Goal: Transaction & Acquisition: Purchase product/service

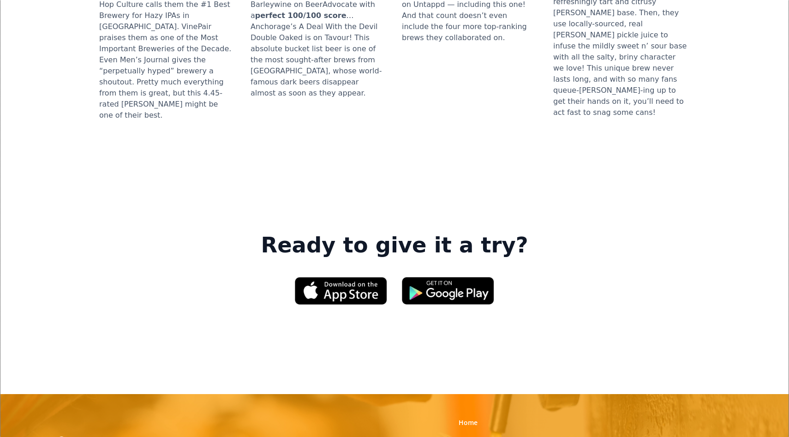
scroll to position [1411, 0]
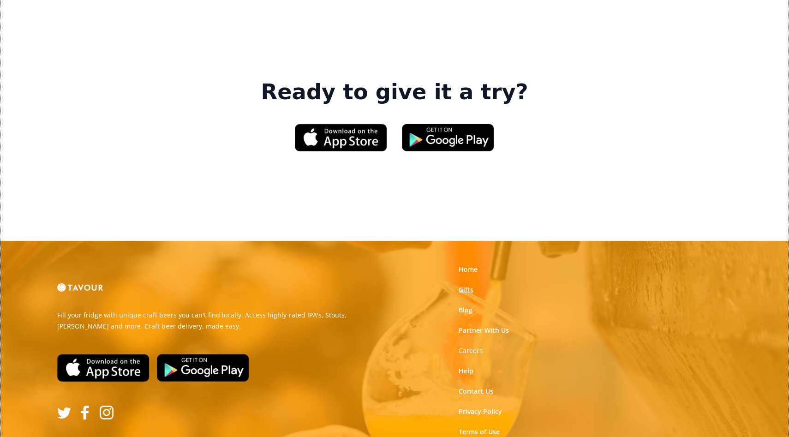
click at [465, 285] on link "Gifts" at bounding box center [466, 289] width 15 height 9
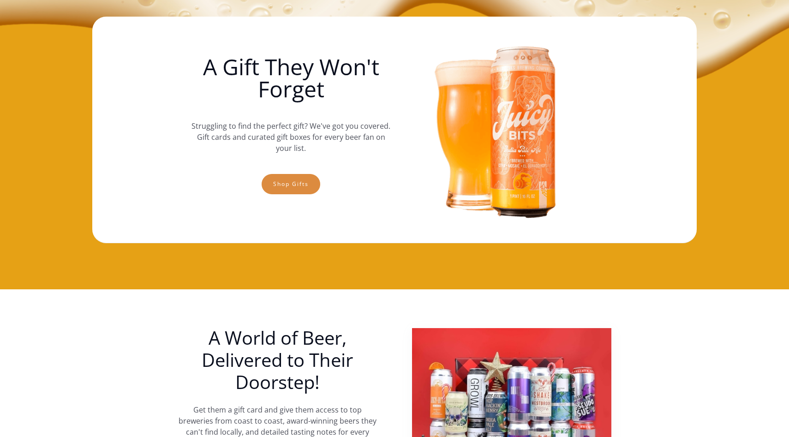
click at [307, 180] on link "Shop gifts" at bounding box center [291, 184] width 59 height 20
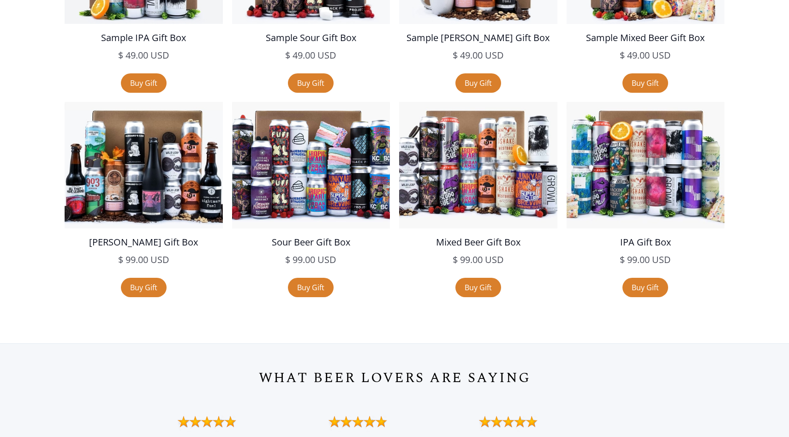
scroll to position [1781, 0]
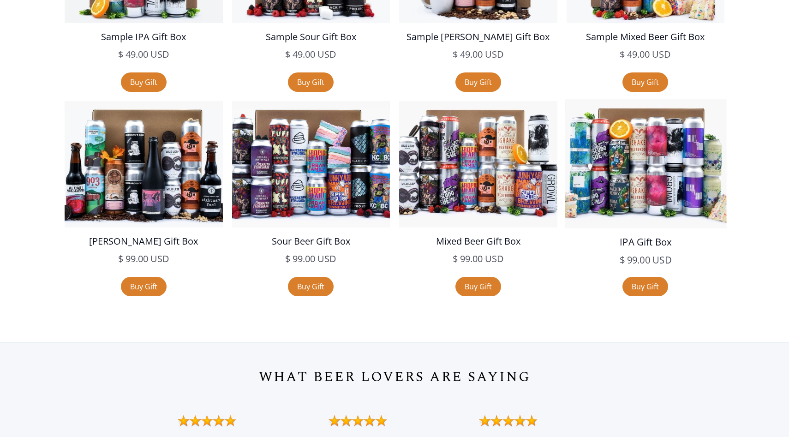
click at [664, 164] on img at bounding box center [645, 163] width 161 height 129
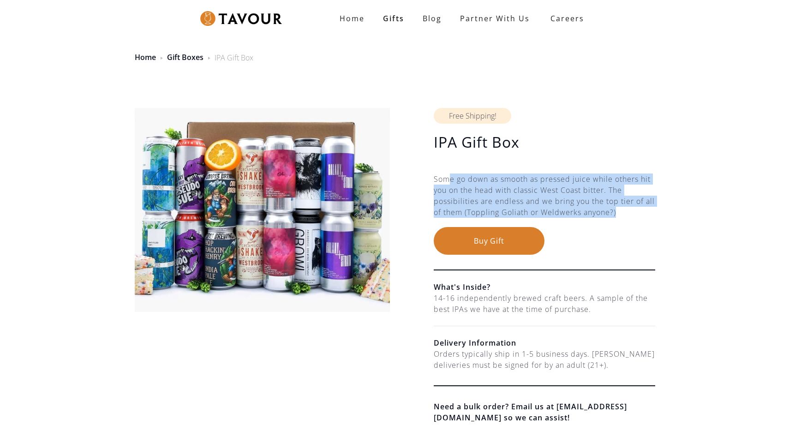
drag, startPoint x: 451, startPoint y: 177, endPoint x: 673, endPoint y: 216, distance: 225.0
click at [673, 216] on div "IPA Gift Box $ 99.00 USD $ 99.00 USD Free Shipping! IPA Gift Box $ 99.00 USD $ …" at bounding box center [394, 273] width 789 height 396
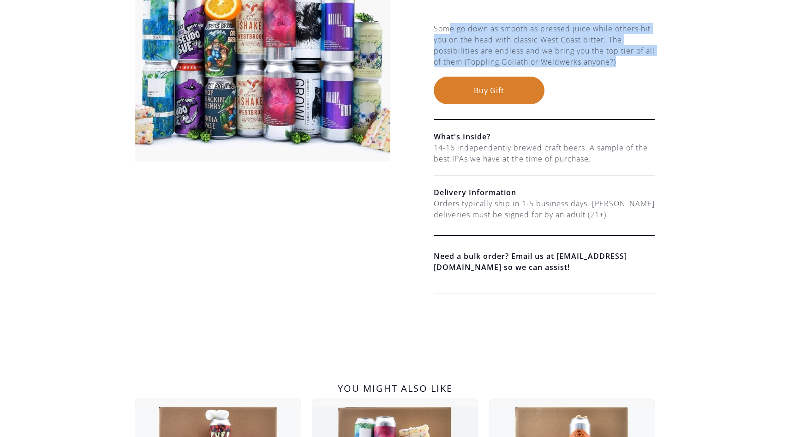
scroll to position [151, 0]
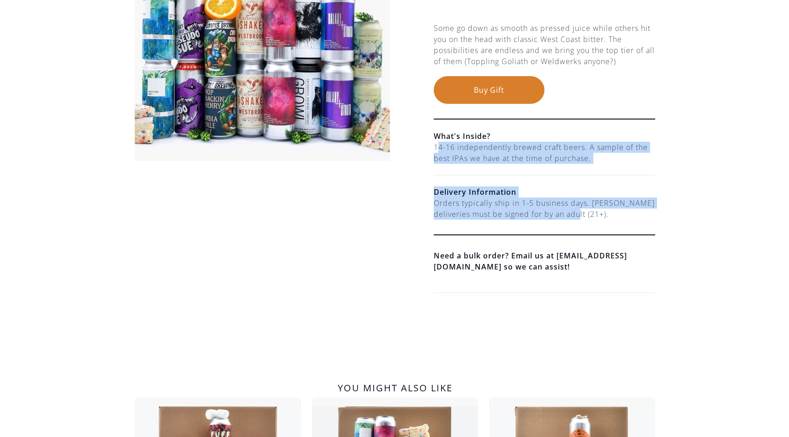
drag, startPoint x: 439, startPoint y: 147, endPoint x: 613, endPoint y: 219, distance: 188.5
click at [613, 219] on ul "What's Inside? 14-16 independently brewed craft beers. A sample of the best IPA…" at bounding box center [545, 207] width 222 height 174
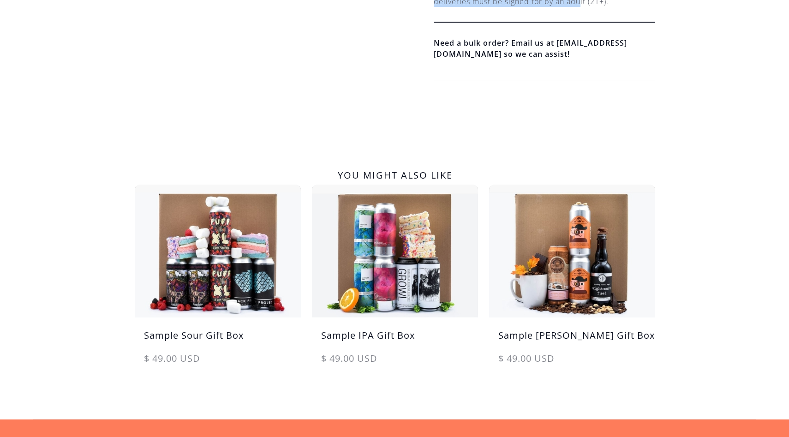
scroll to position [391, 0]
